Goal: Submit feedback/report problem: Submit feedback/report problem

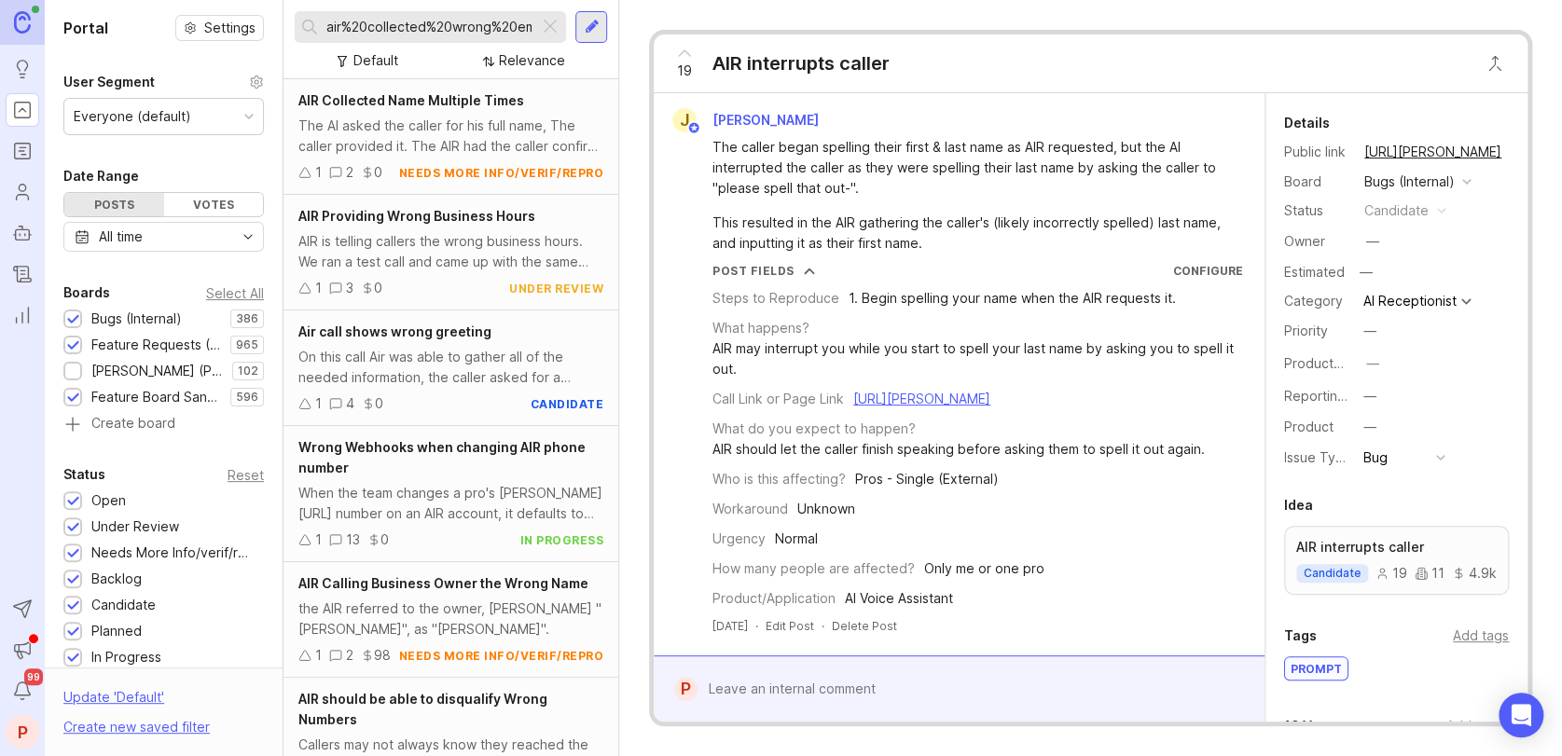
click at [546, 33] on div at bounding box center [550, 27] width 22 height 24
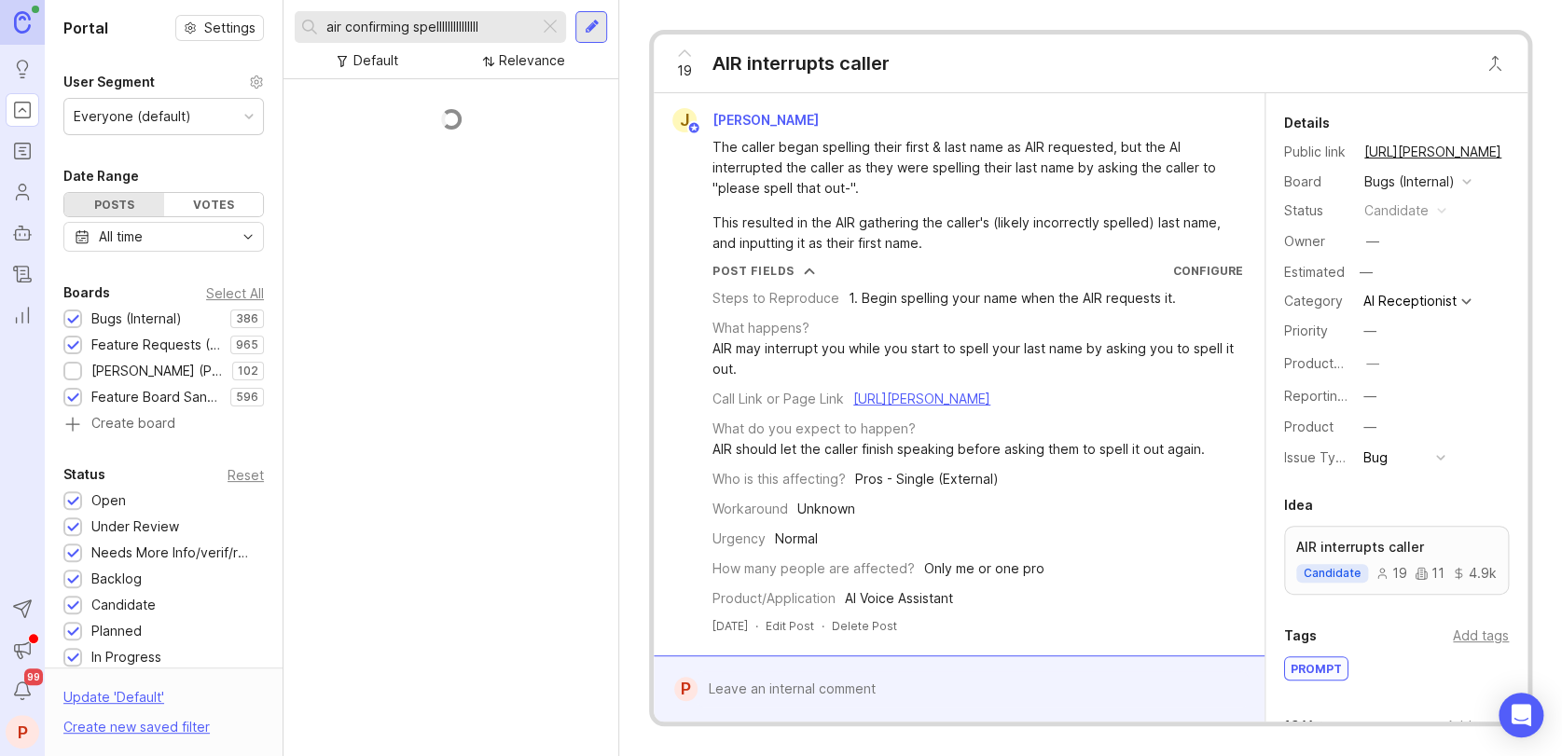
scroll to position [528, 0]
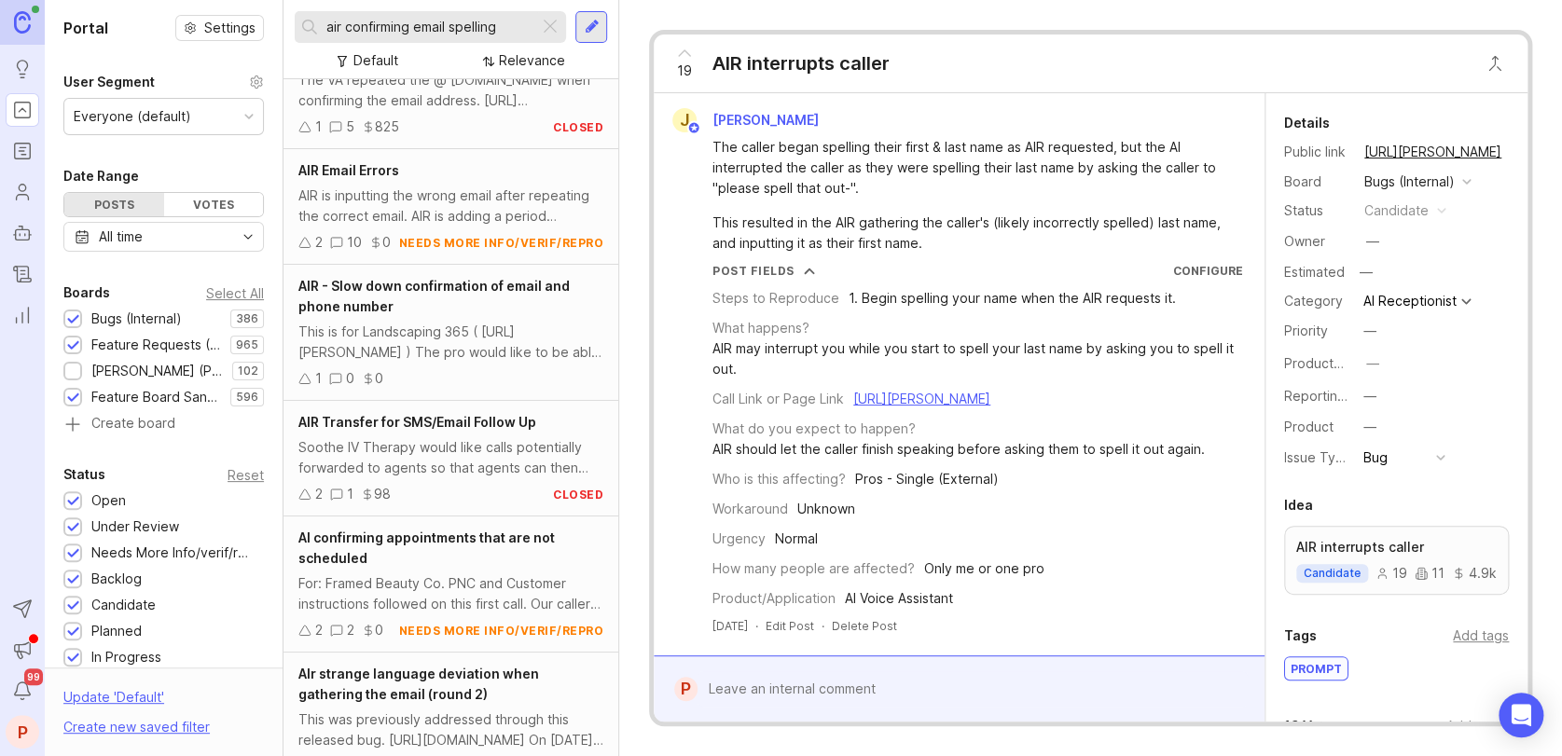
scroll to position [621, 0]
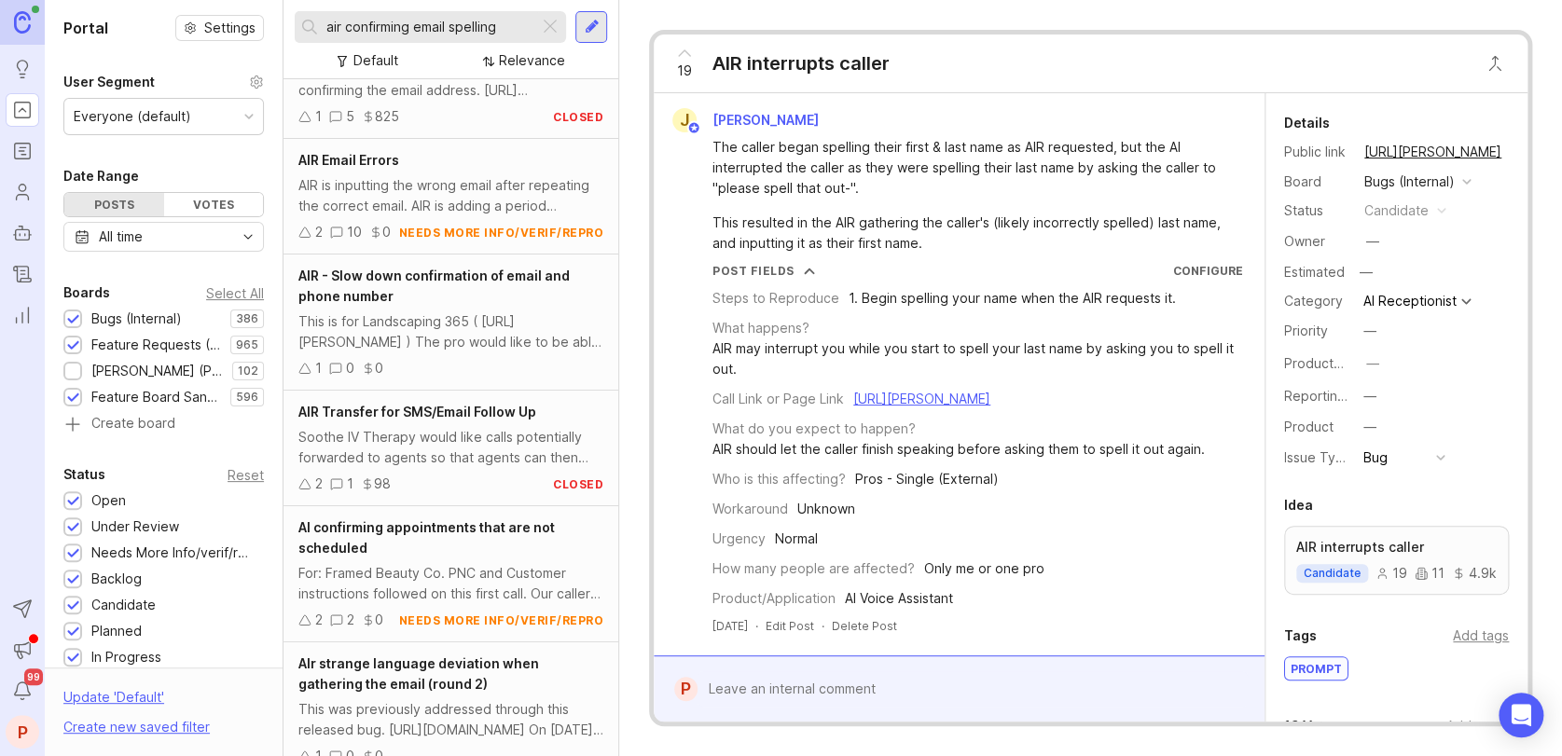
type input "air confirming email spelling"
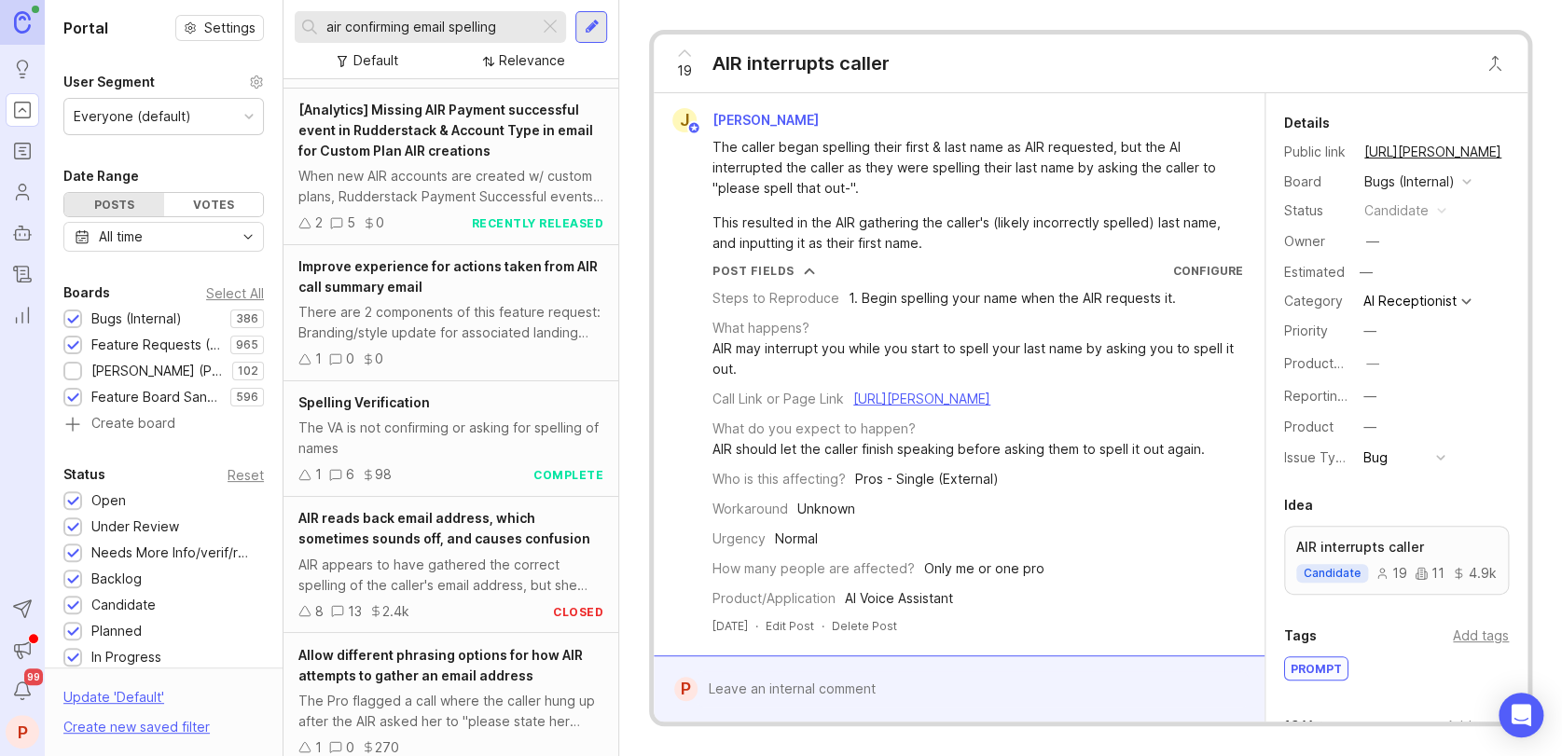
scroll to position [1313, 0]
click at [544, 30] on div at bounding box center [550, 27] width 22 height 24
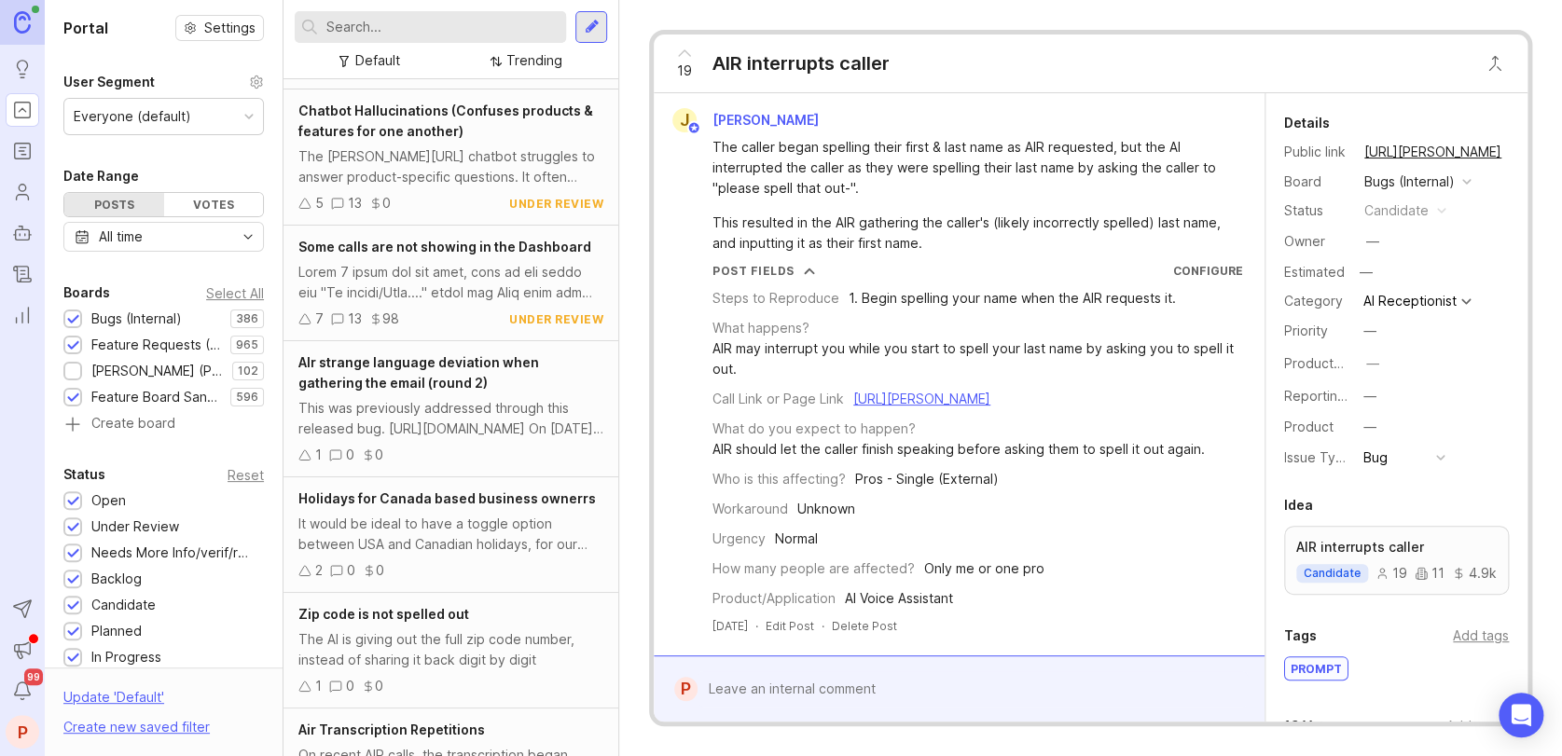
scroll to position [1020, 0]
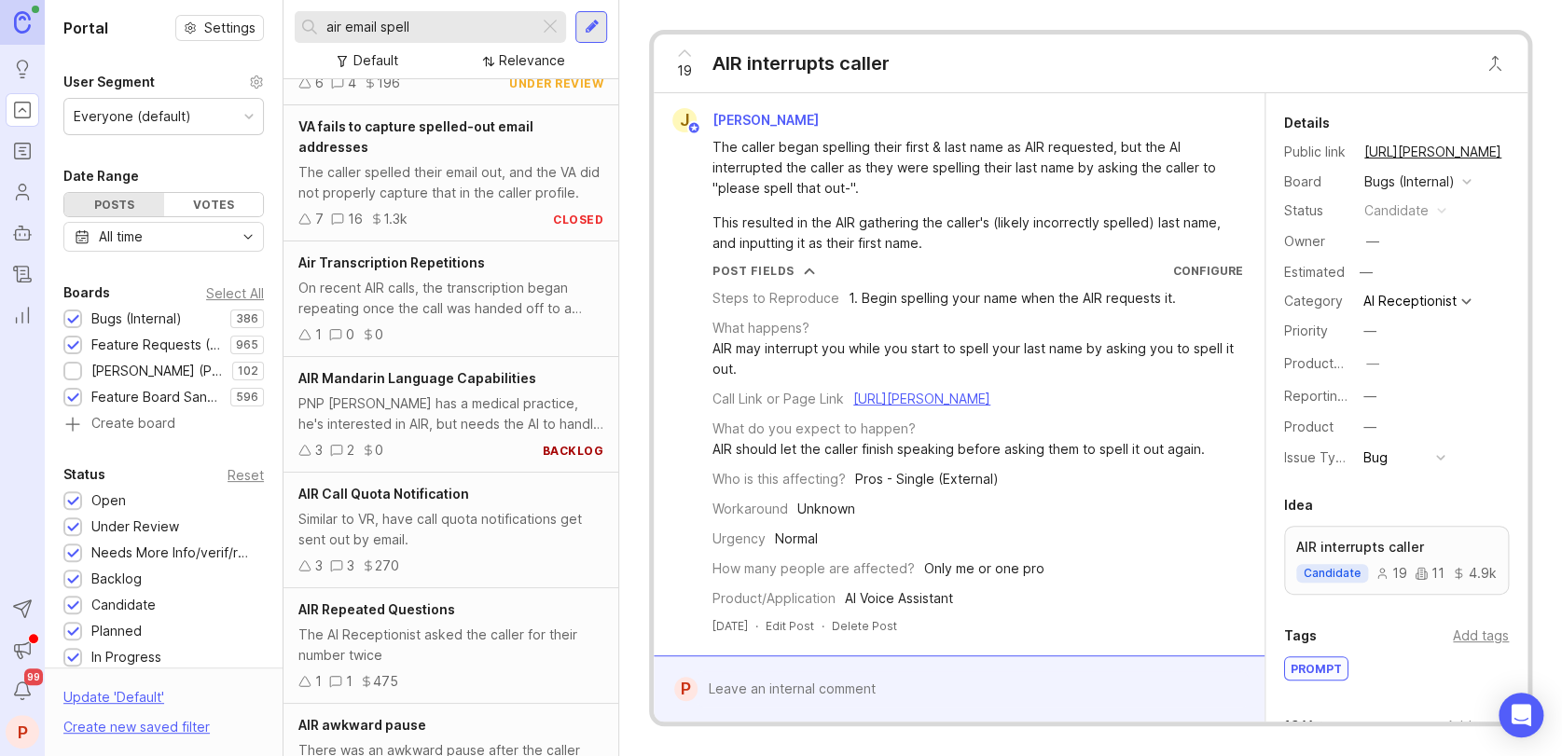
scroll to position [2974, 0]
drag, startPoint x: 474, startPoint y: 28, endPoint x: 250, endPoint y: 45, distance: 224.4
click at [250, 45] on div "Portal Settings User Segment Everyone (default) Date Range Posts Votes All time…" at bounding box center [803, 378] width 1517 height 756
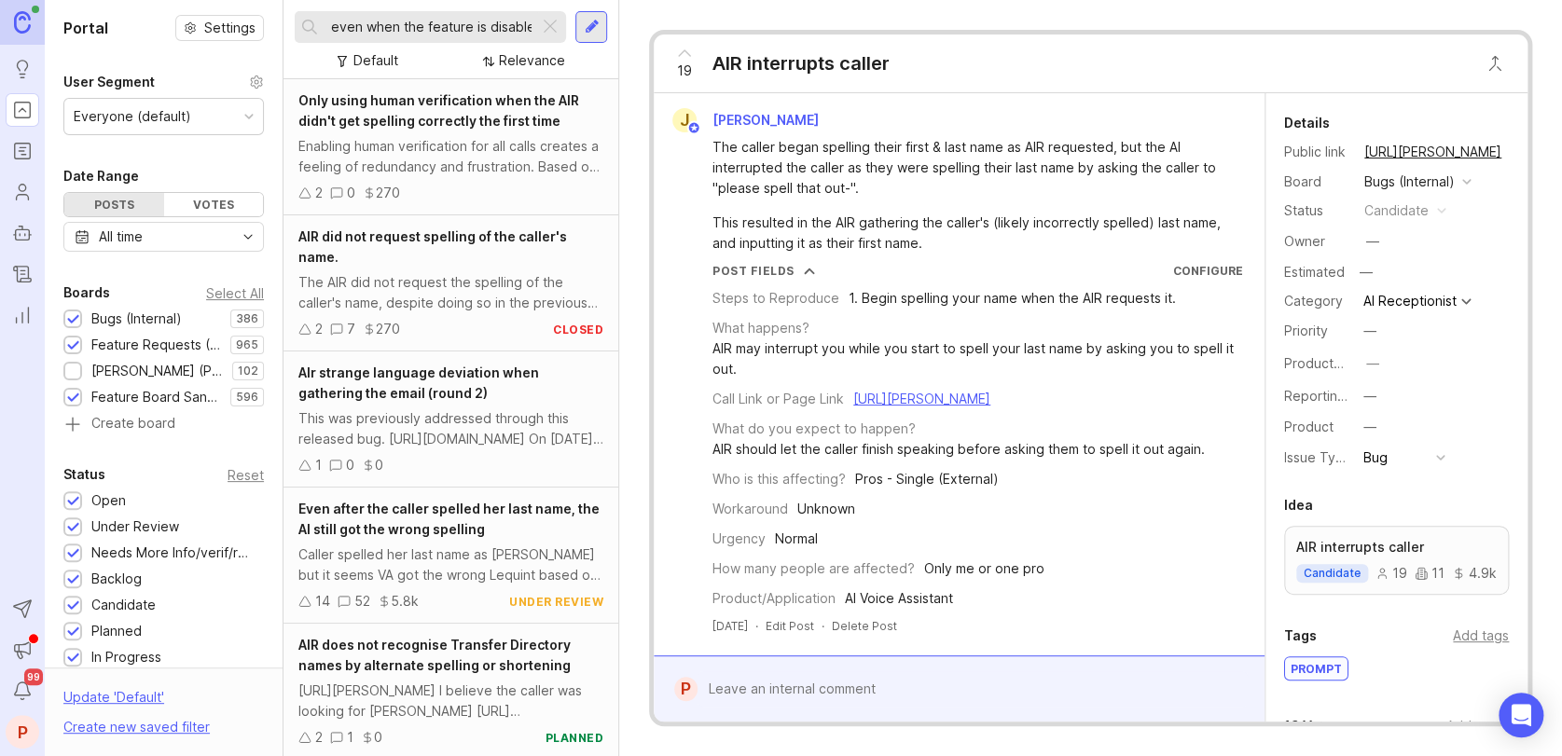
scroll to position [0, 173]
click at [446, 28] on input "AIR Verifying Email Spelling even when the feature is disabled" at bounding box center [428, 27] width 205 height 21
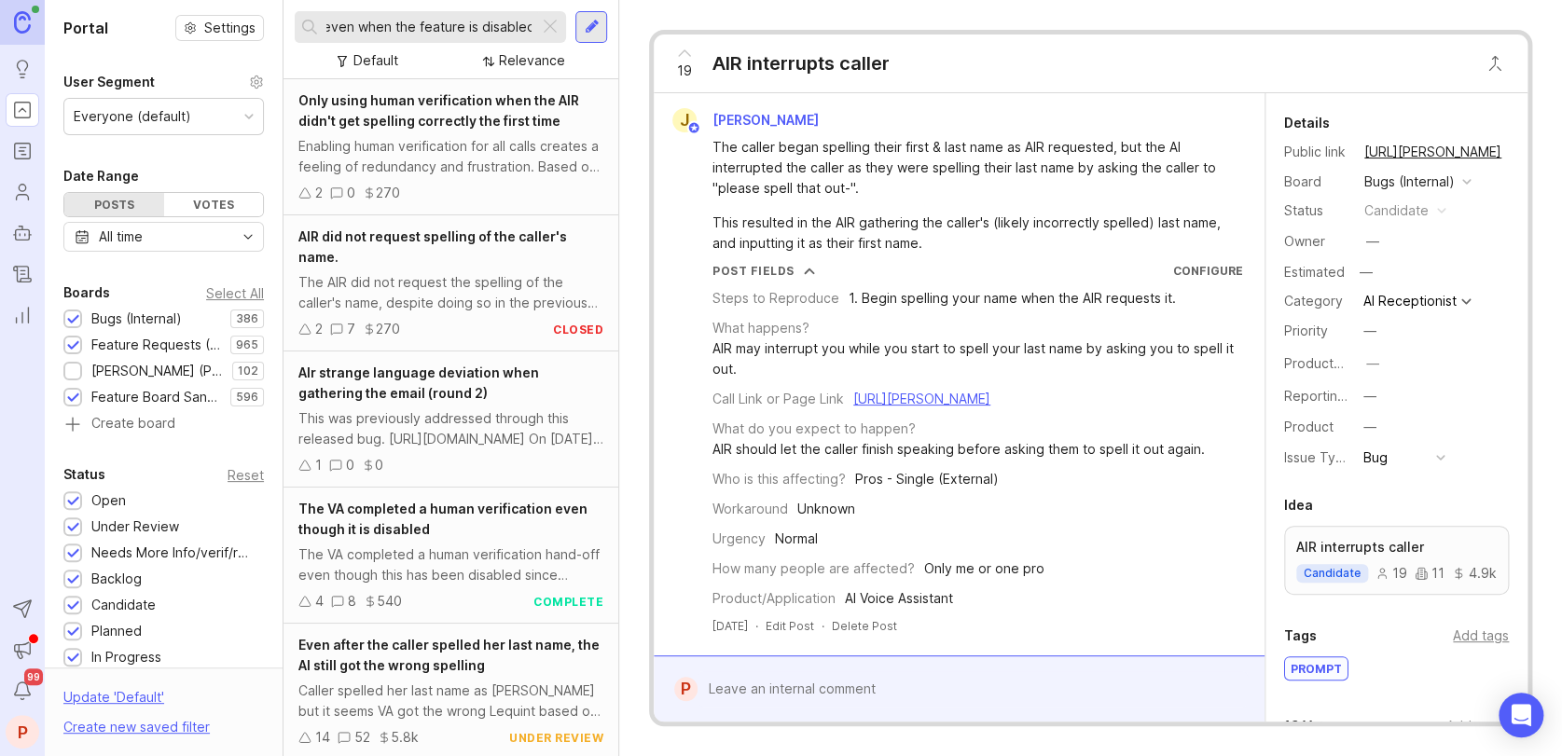
type input "AIR Verifying Email Spelling even when the feature is disabled"
click at [591, 26] on div at bounding box center [592, 27] width 15 height 17
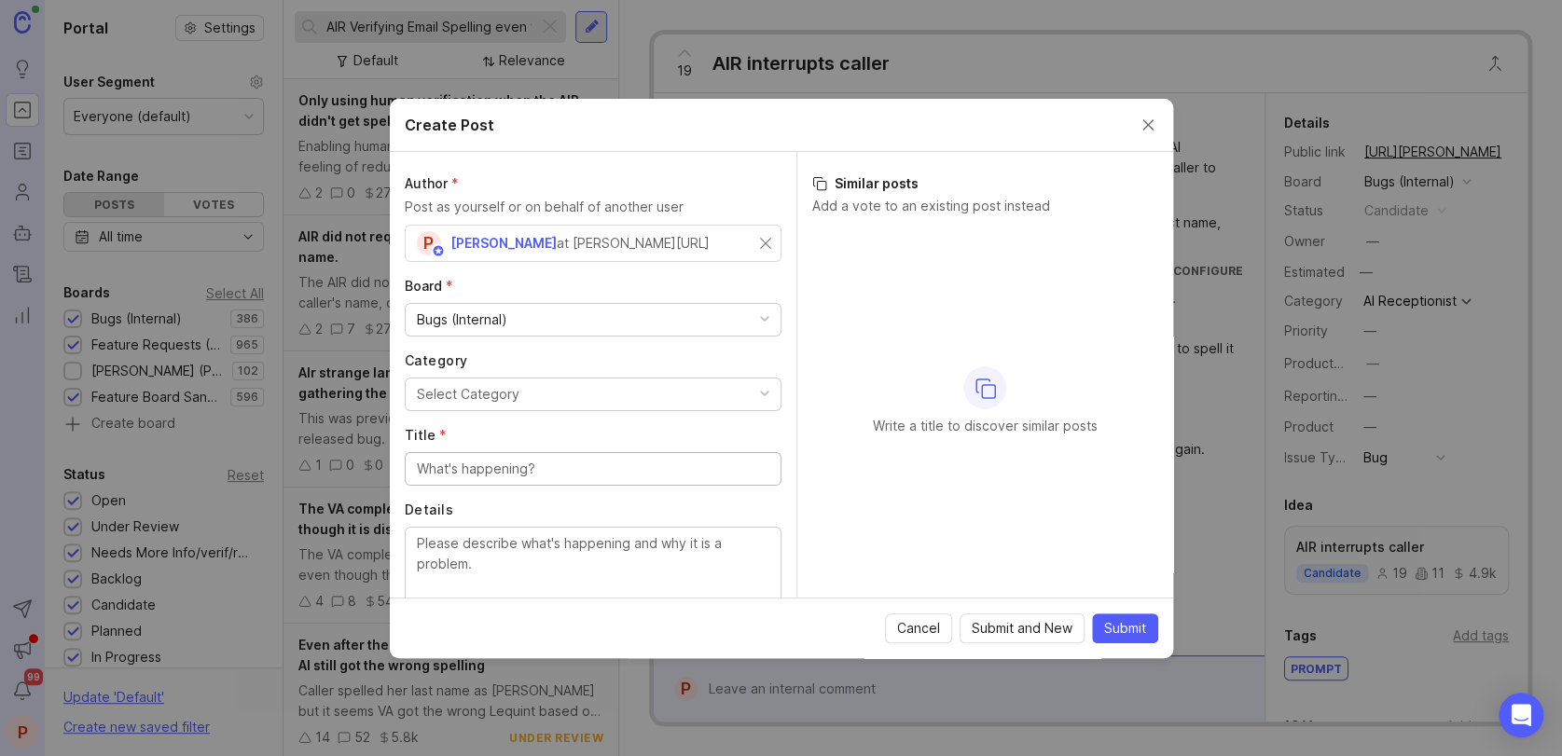
click at [499, 313] on div "Bugs (Internal)" at bounding box center [462, 320] width 90 height 21
click at [504, 397] on div "Select Category" at bounding box center [468, 394] width 103 height 21
click at [501, 469] on input "Title *" at bounding box center [593, 469] width 352 height 21
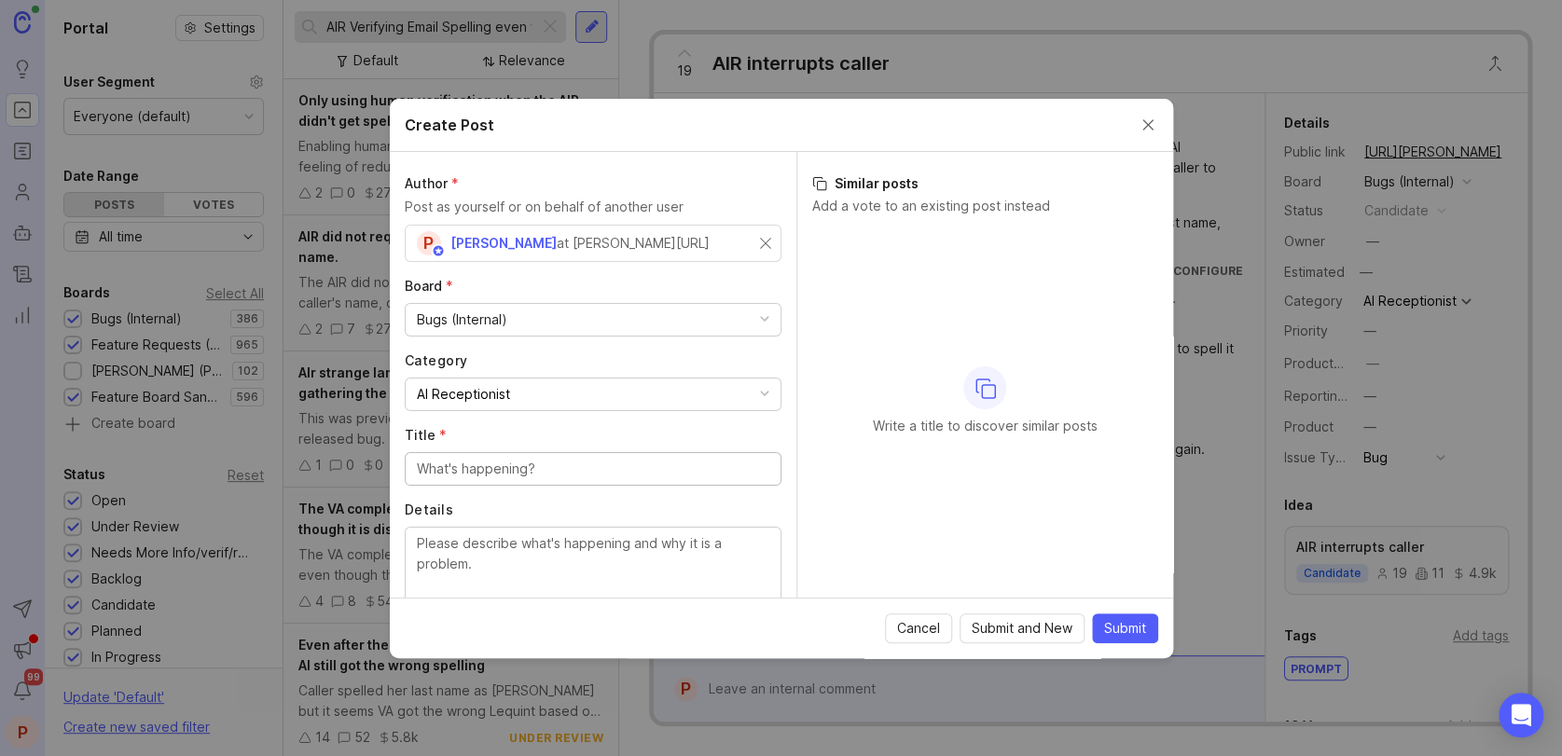
paste input "AIR Verifying Email Spelling even when the feature is disabled"
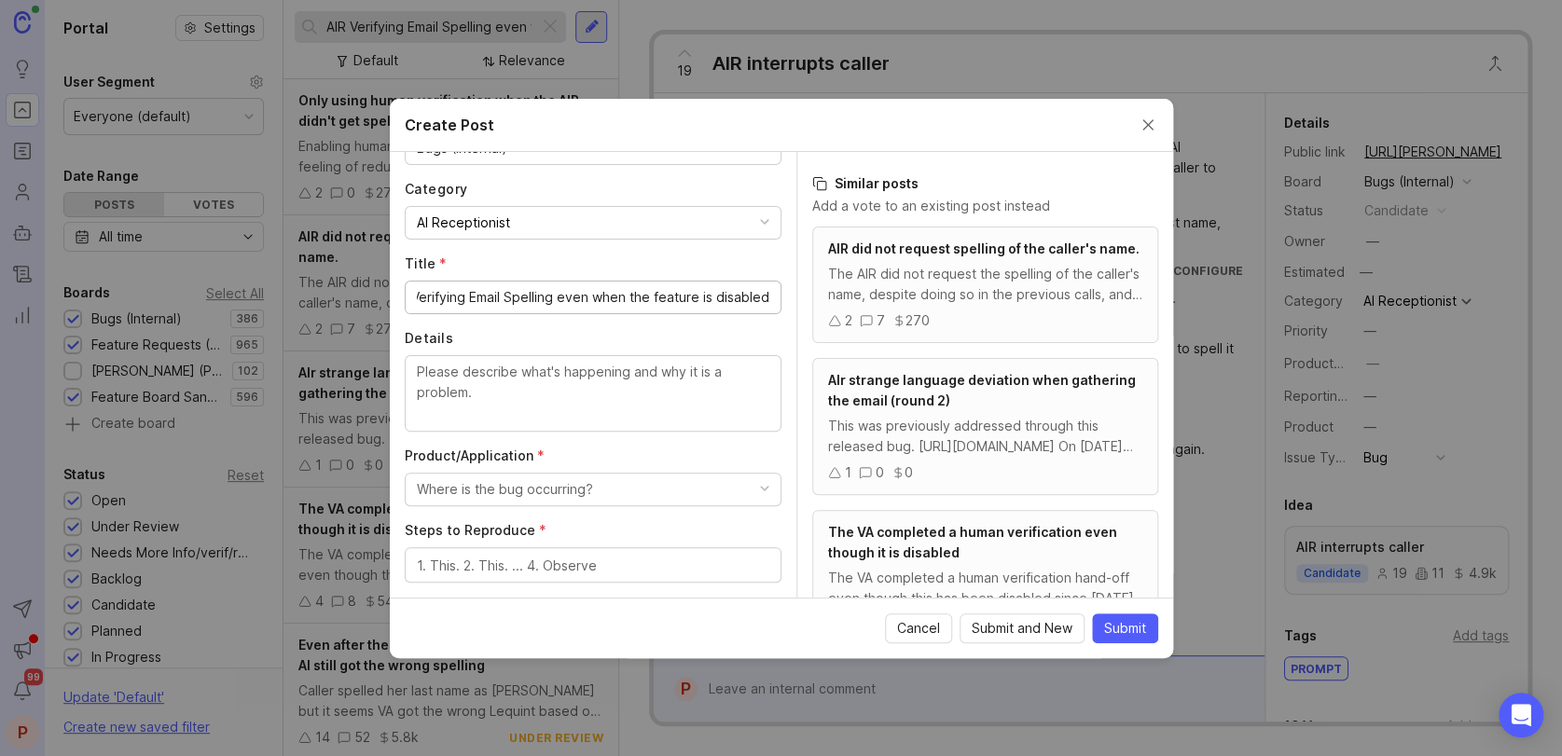
scroll to position [248, 0]
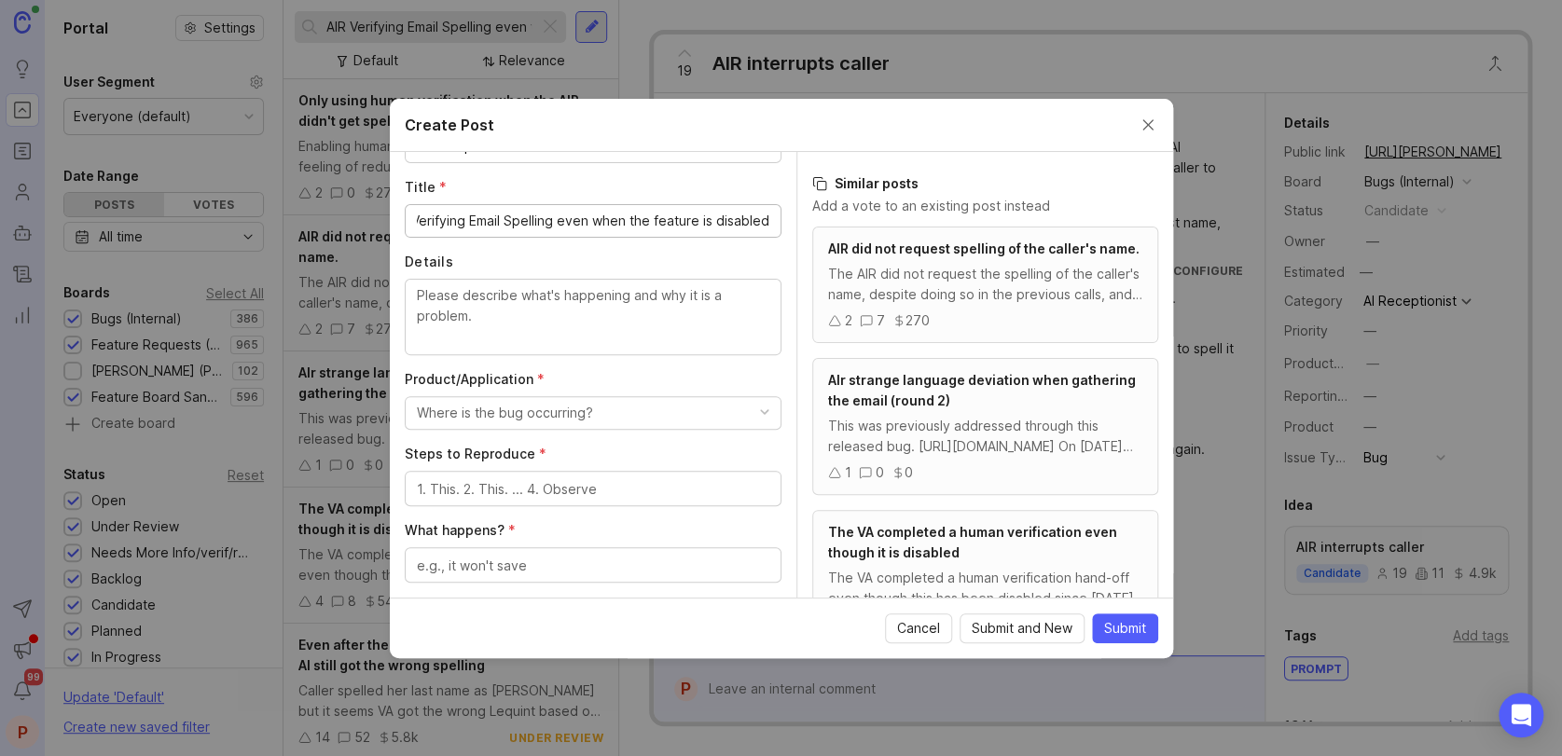
type input "AIR Verifying Email Spelling even when the feature is disabled"
click at [504, 313] on textarea "Details" at bounding box center [593, 316] width 352 height 62
type textarea "the pro has"
